Goal: Transaction & Acquisition: Book appointment/travel/reservation

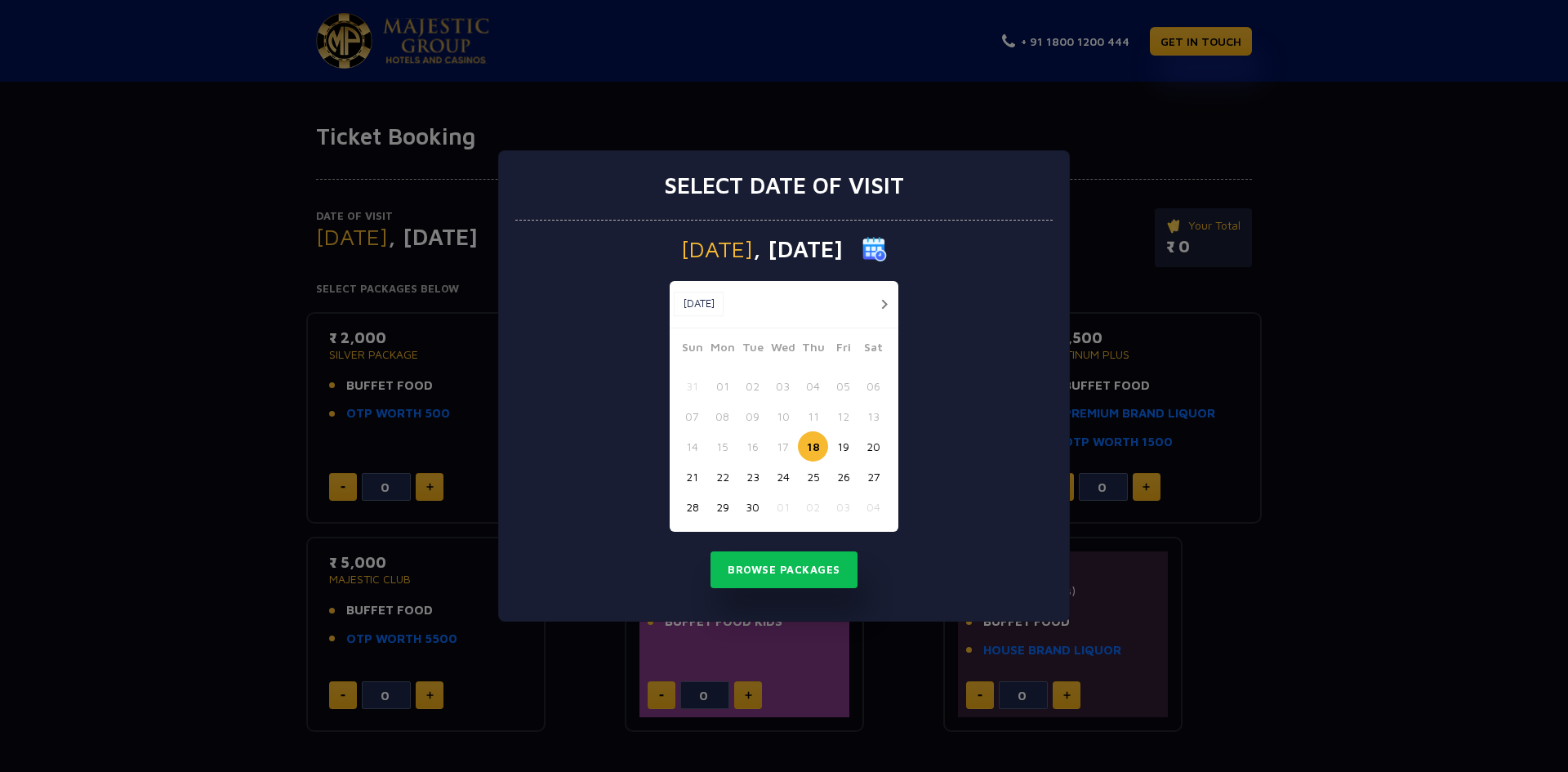
click at [1361, 302] on div "Select date of visit [DATE] [DATE] [DATE] Sun Mon Tue Wed Thu Fri Sat 31 01 02 …" at bounding box center [784, 386] width 1568 height 772
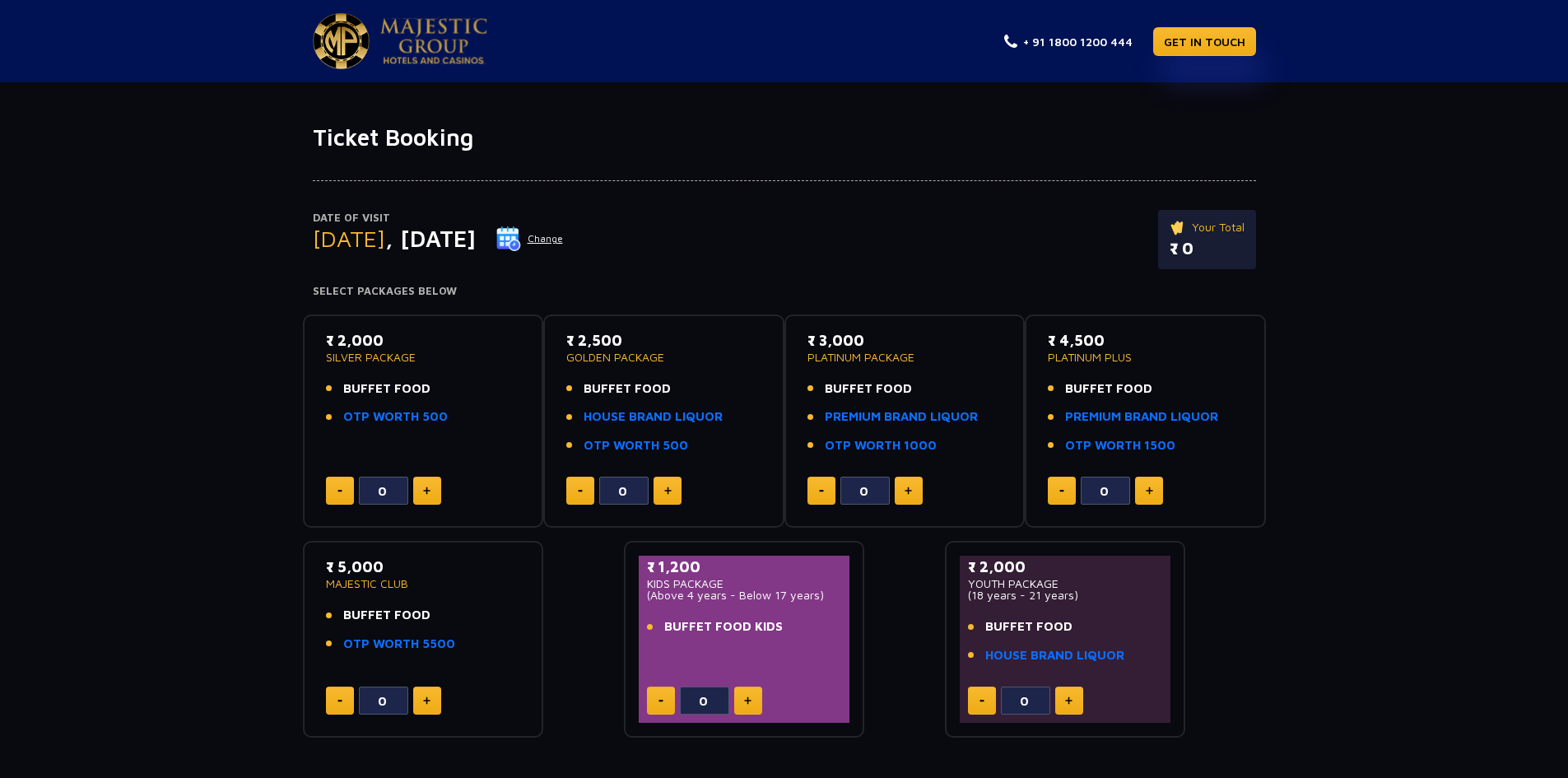
click at [344, 341] on p "₹ 2,000" at bounding box center [424, 340] width 195 height 22
click at [454, 410] on li "OTP WORTH 500" at bounding box center [424, 417] width 195 height 19
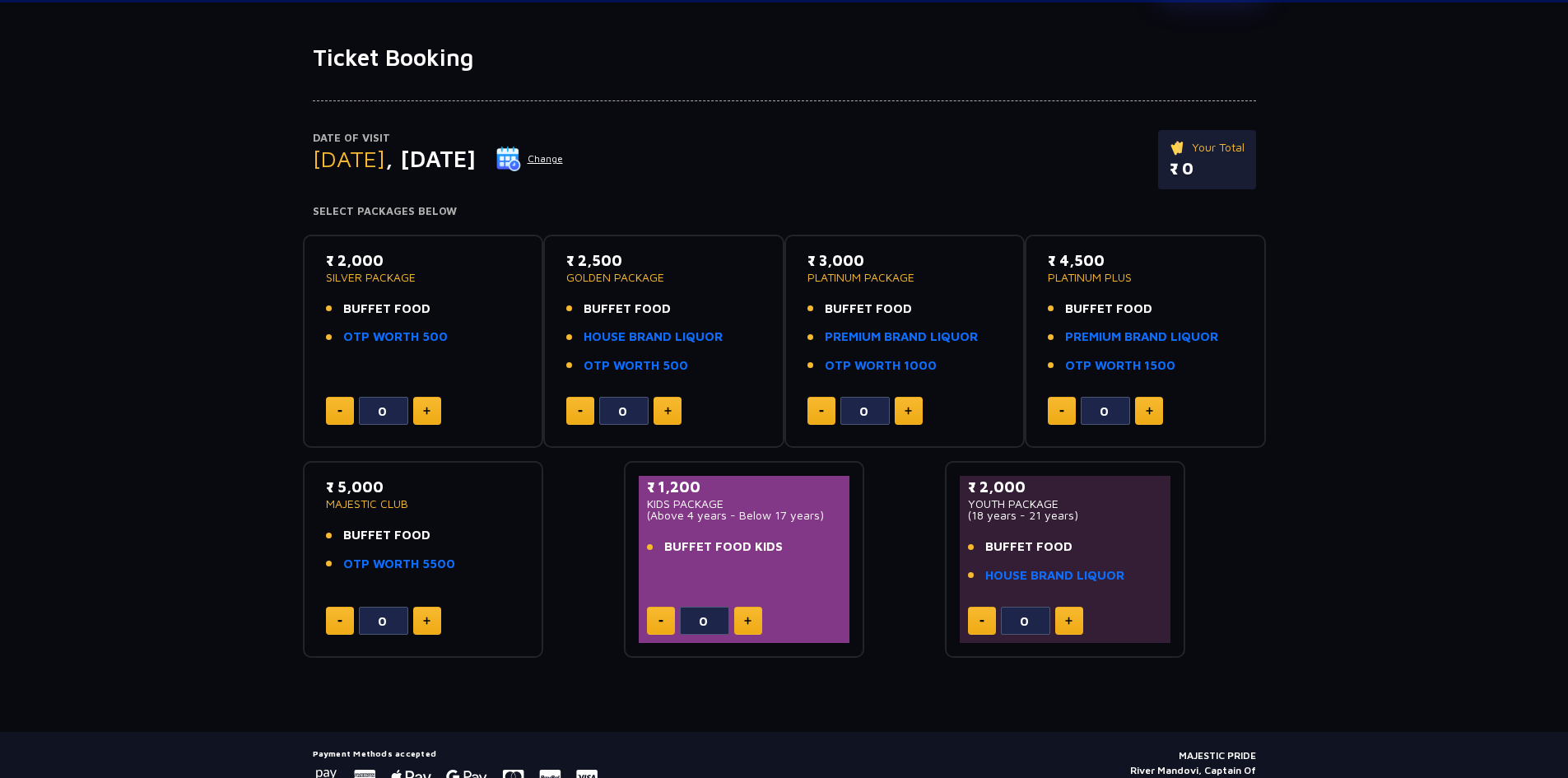
scroll to position [158, 0]
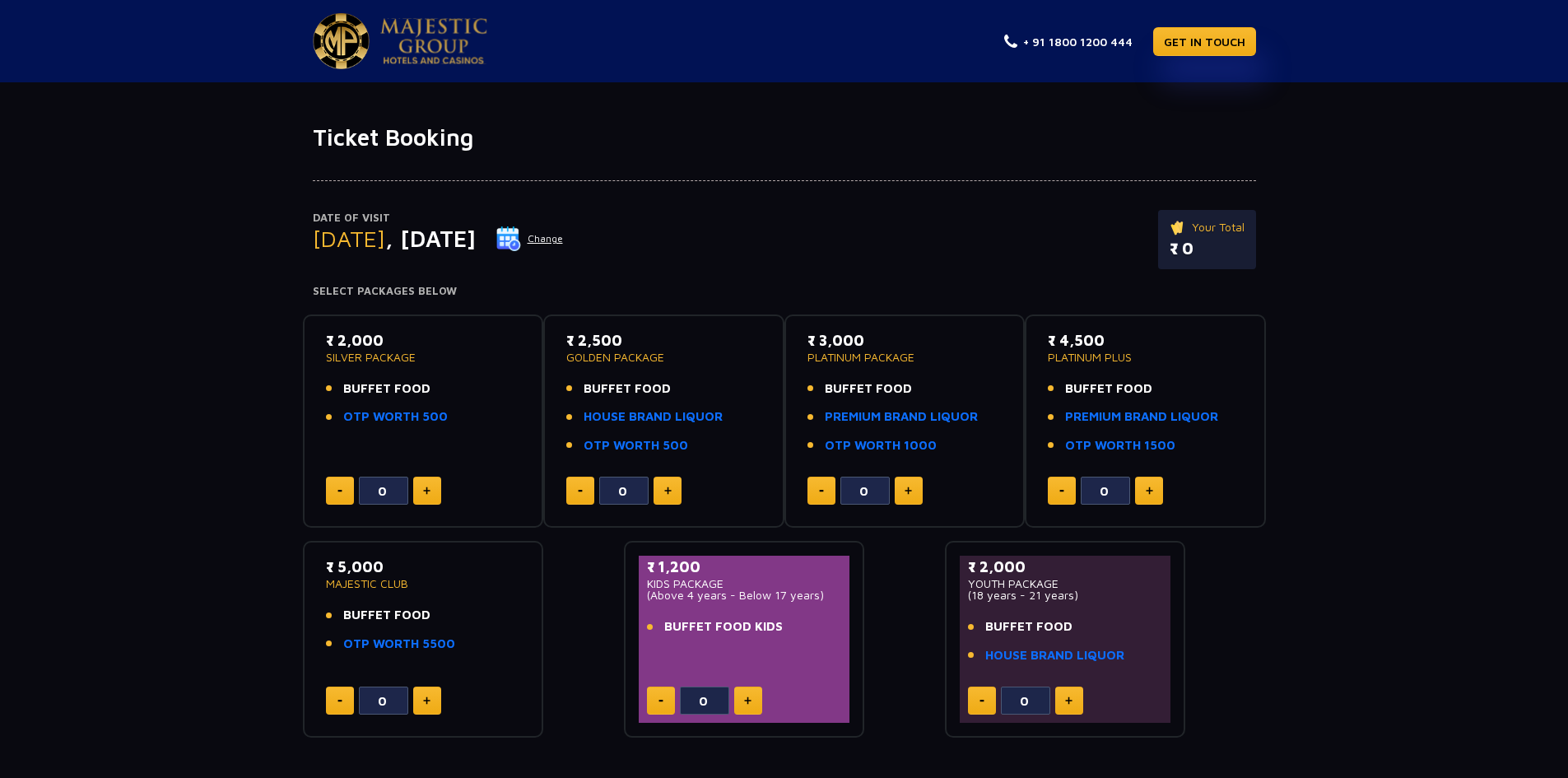
click at [428, 491] on img at bounding box center [426, 490] width 8 height 9
type input "1"
click at [564, 240] on button "Change" at bounding box center [529, 238] width 69 height 26
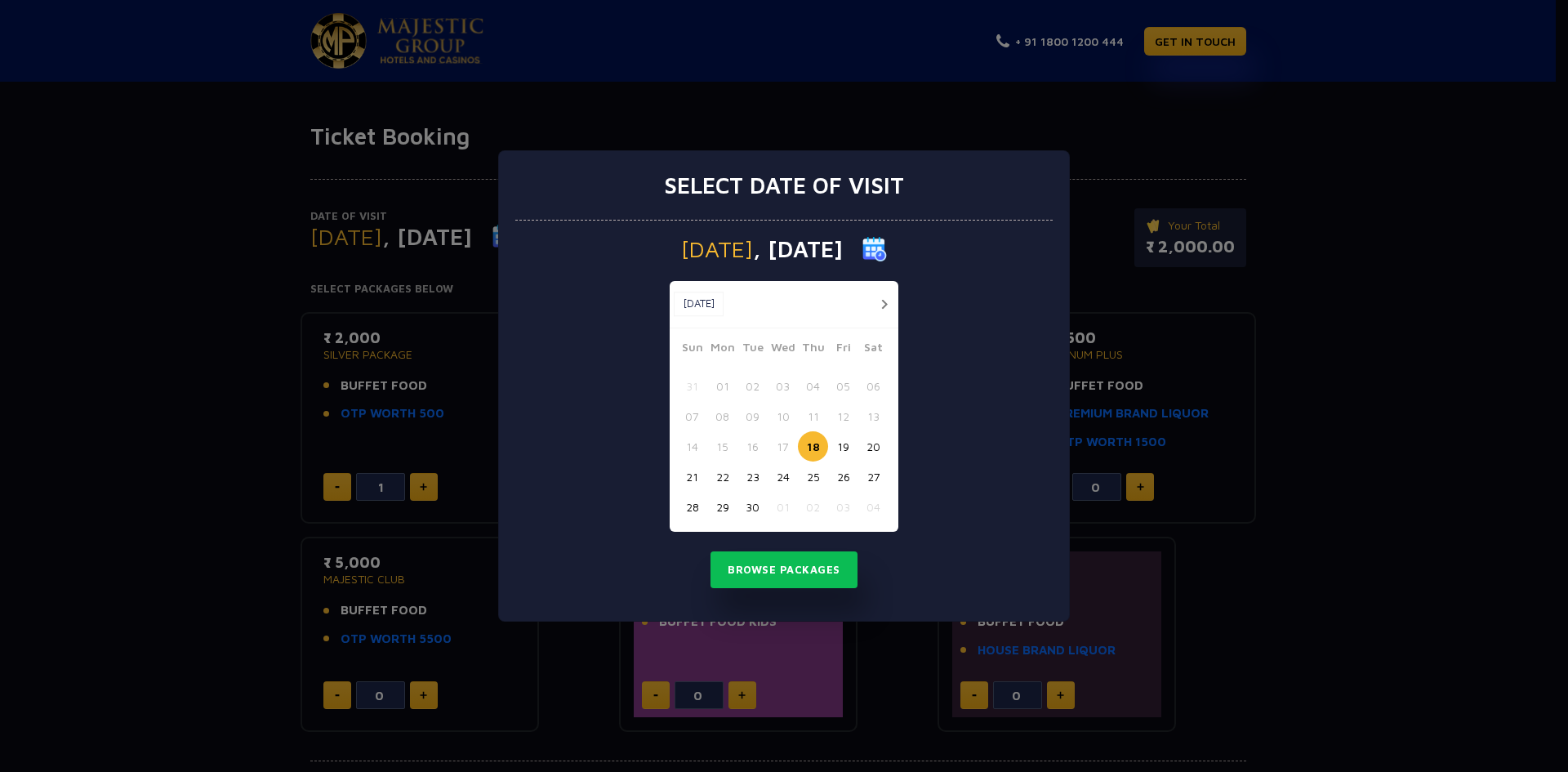
click at [875, 448] on button "20" at bounding box center [874, 446] width 31 height 31
click at [771, 571] on button "Browse Packages" at bounding box center [784, 570] width 148 height 37
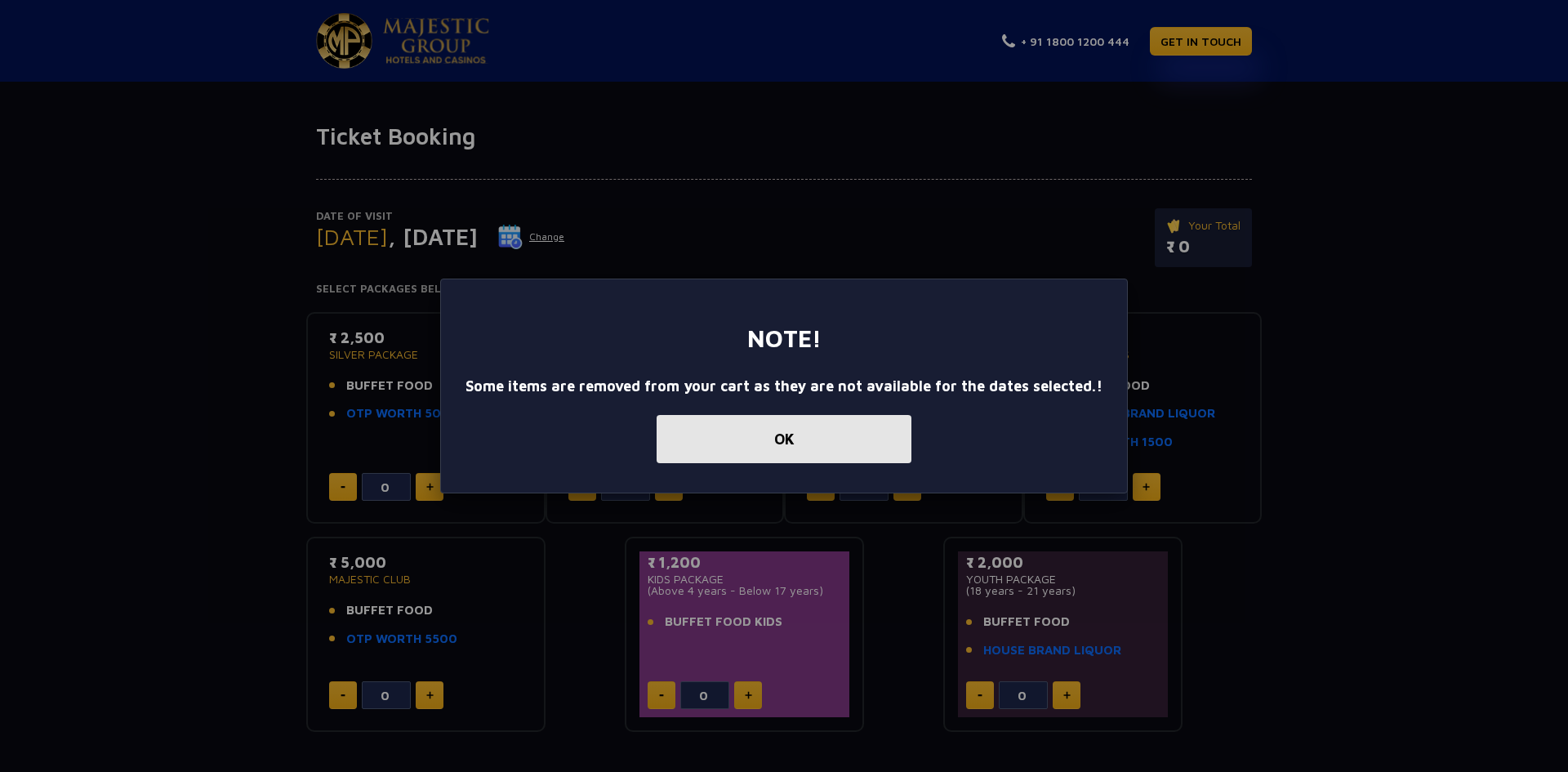
click at [802, 445] on button "OK" at bounding box center [784, 439] width 255 height 48
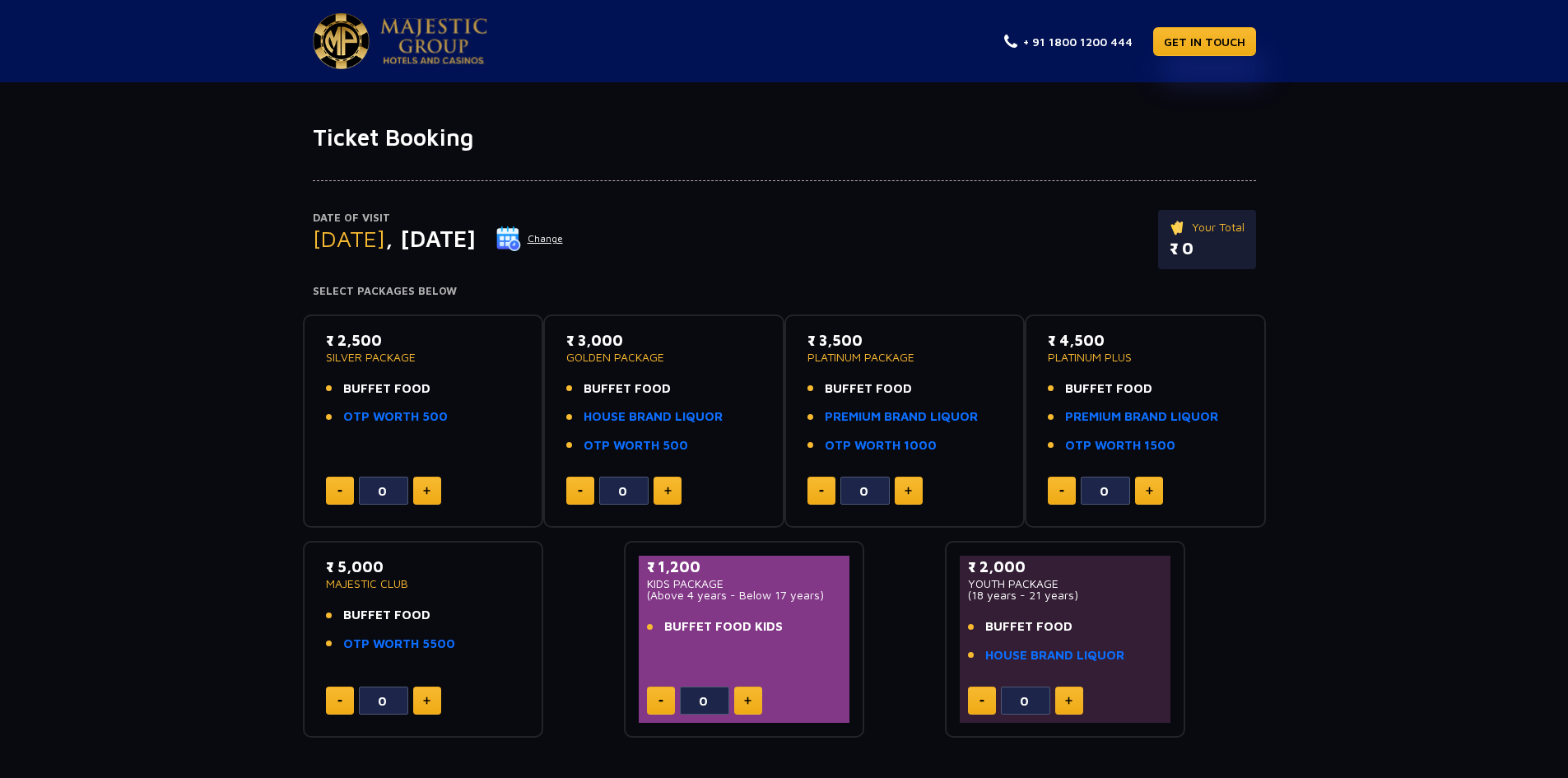
scroll to position [158, 0]
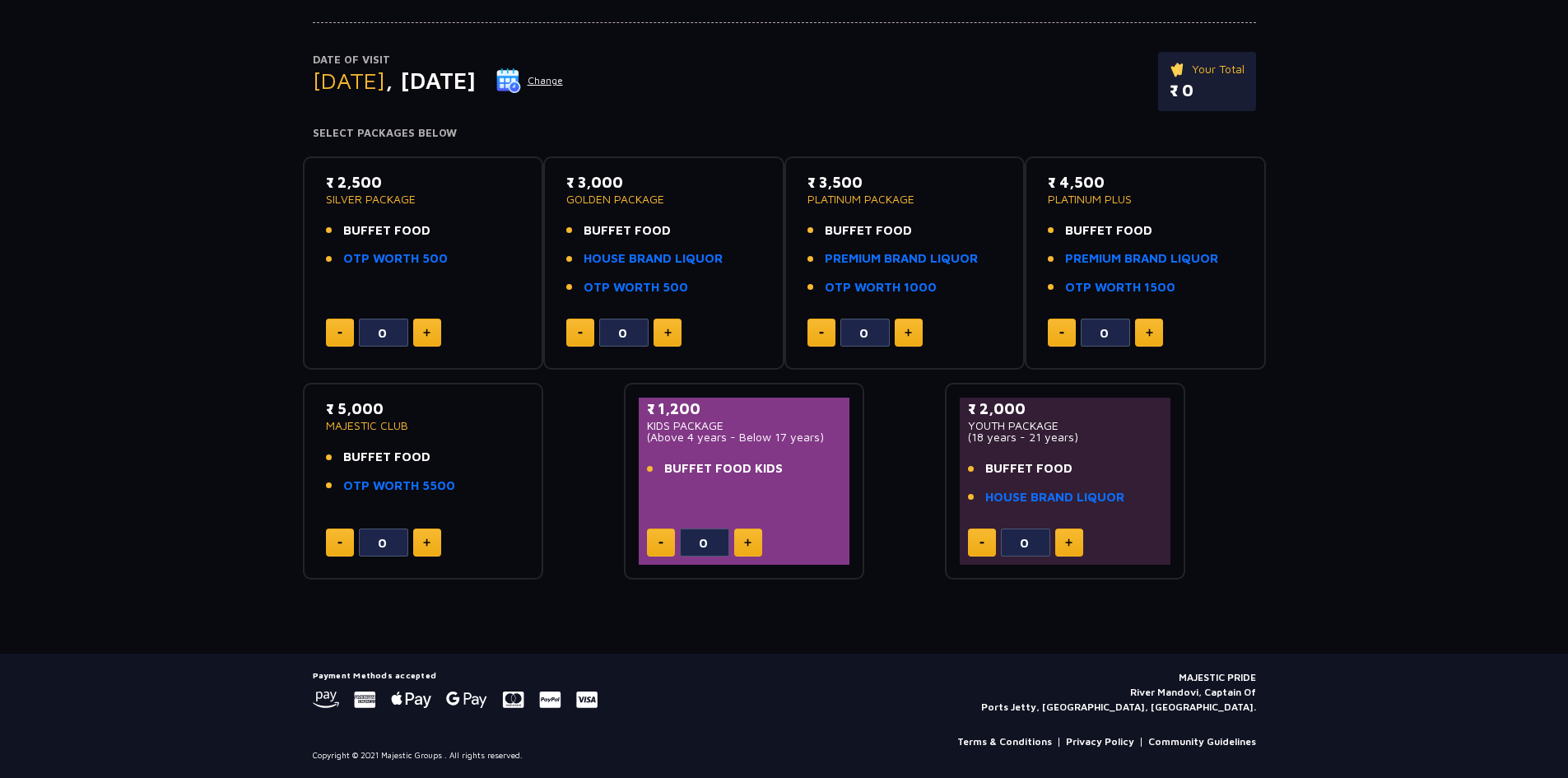
click at [424, 325] on button at bounding box center [426, 332] width 28 height 28
type input "1"
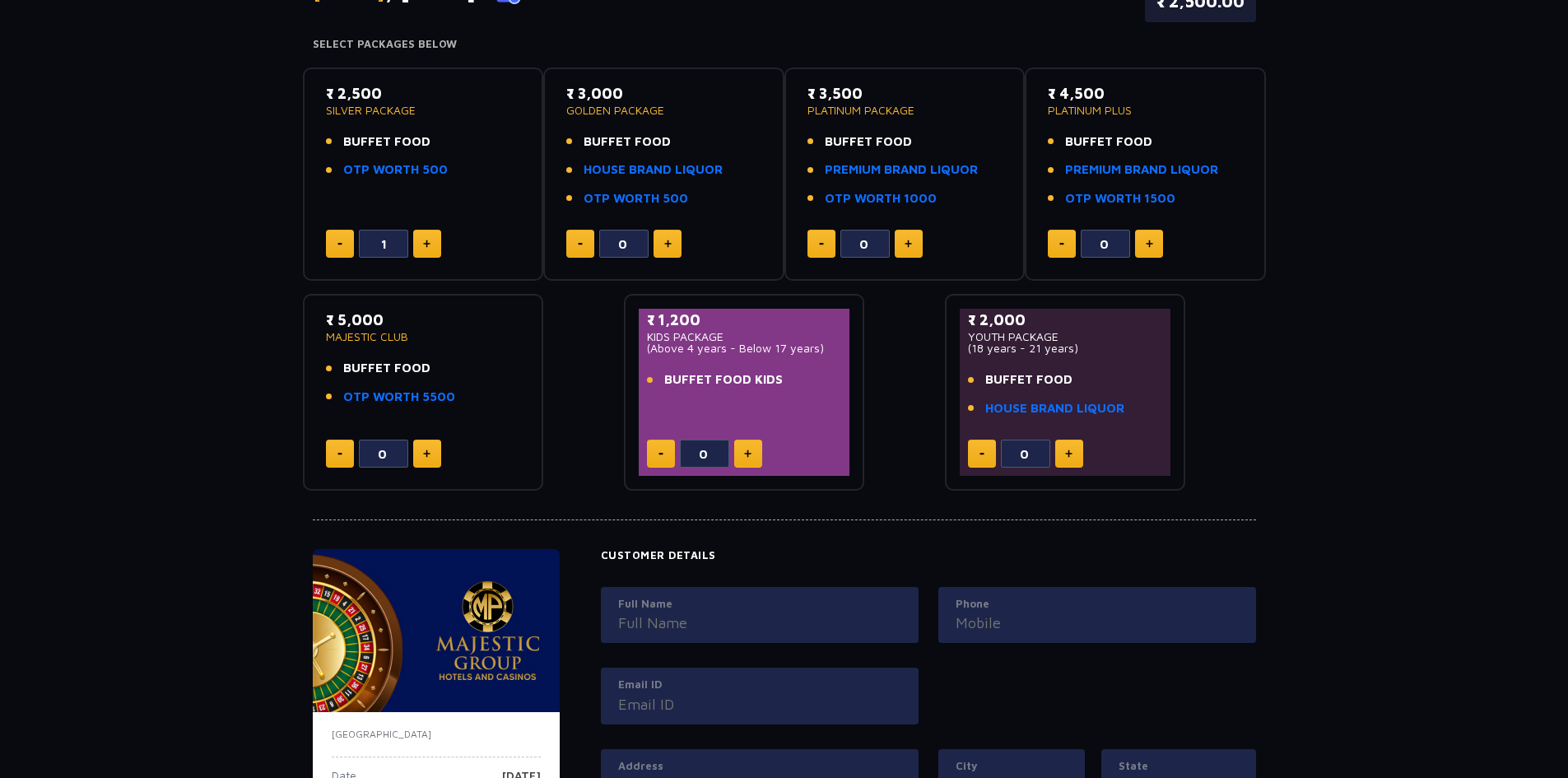
scroll to position [0, 0]
